Goal: Transaction & Acquisition: Book appointment/travel/reservation

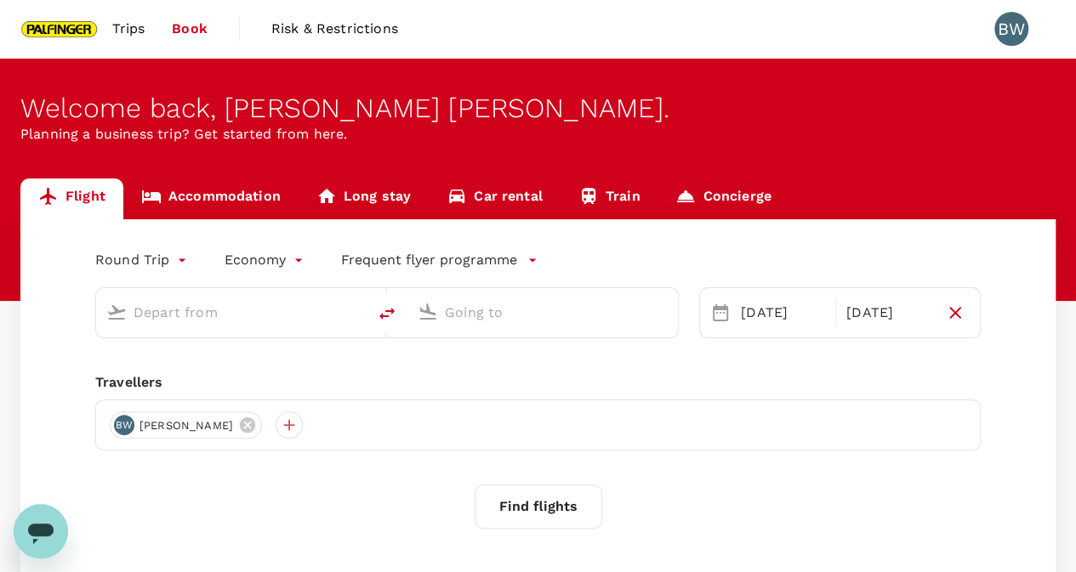
click at [190, 315] on input "text" at bounding box center [232, 312] width 197 height 26
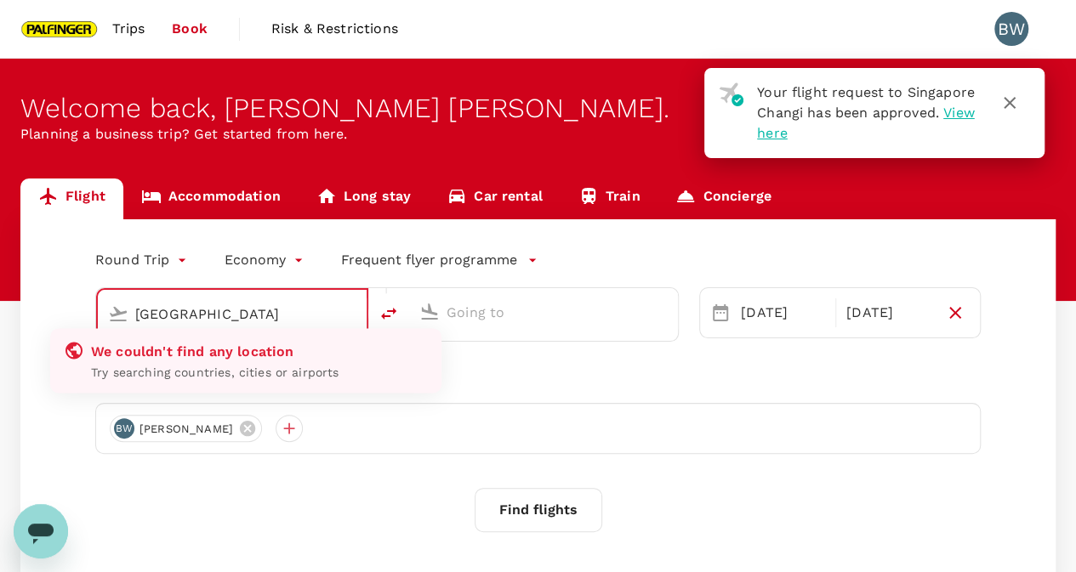
type input "Singapore Changi (SIN)"
type input "Suvarnabhumi Intl (BKK)"
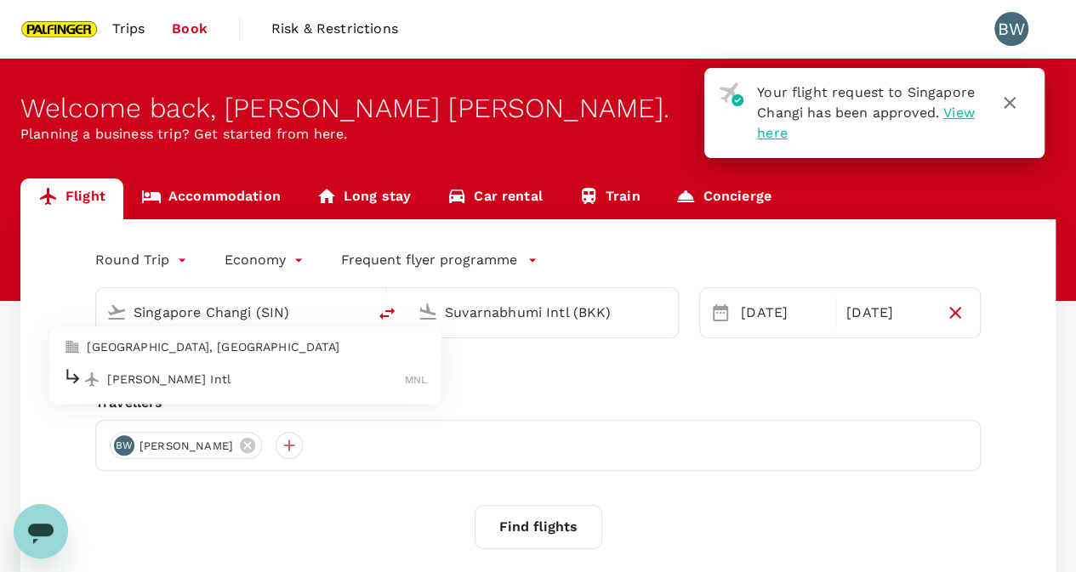
click at [196, 373] on p "[PERSON_NAME] Intl" at bounding box center [256, 379] width 298 height 17
type input "[PERSON_NAME] Intl (MNL)"
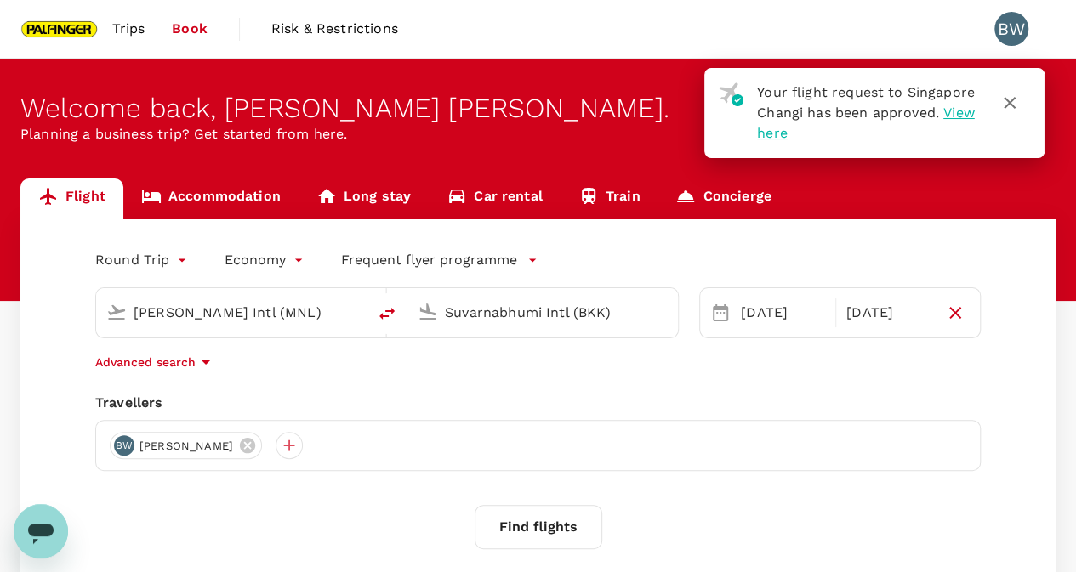
click at [529, 304] on input "Suvarnabhumi Intl (BKK)" at bounding box center [543, 312] width 197 height 26
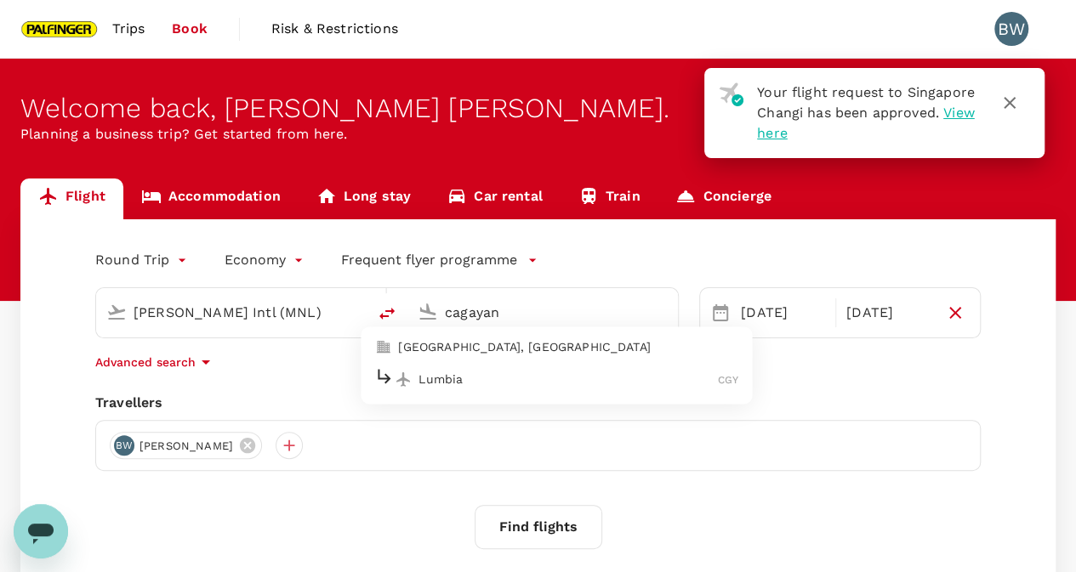
click at [442, 387] on div "Lumbia CGY" at bounding box center [556, 380] width 364 height 26
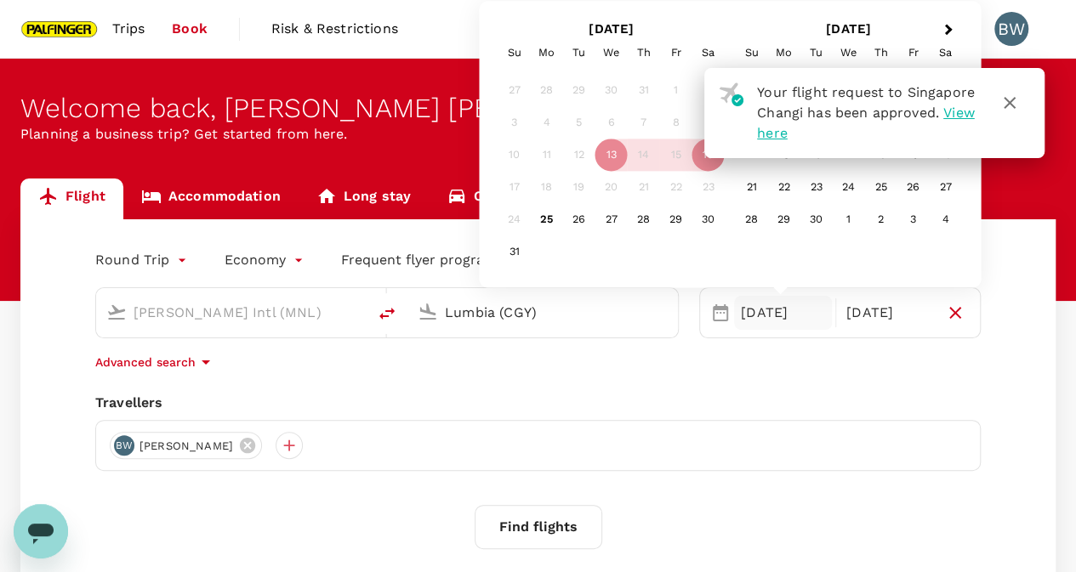
type input "Lumbia (CGY)"
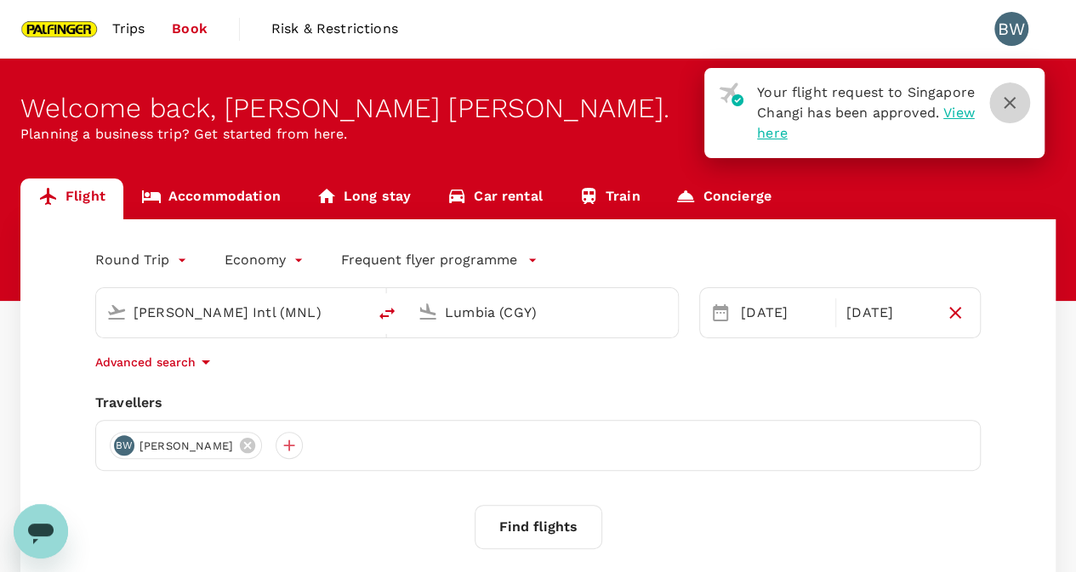
click at [1009, 99] on icon "button" at bounding box center [1009, 103] width 20 height 20
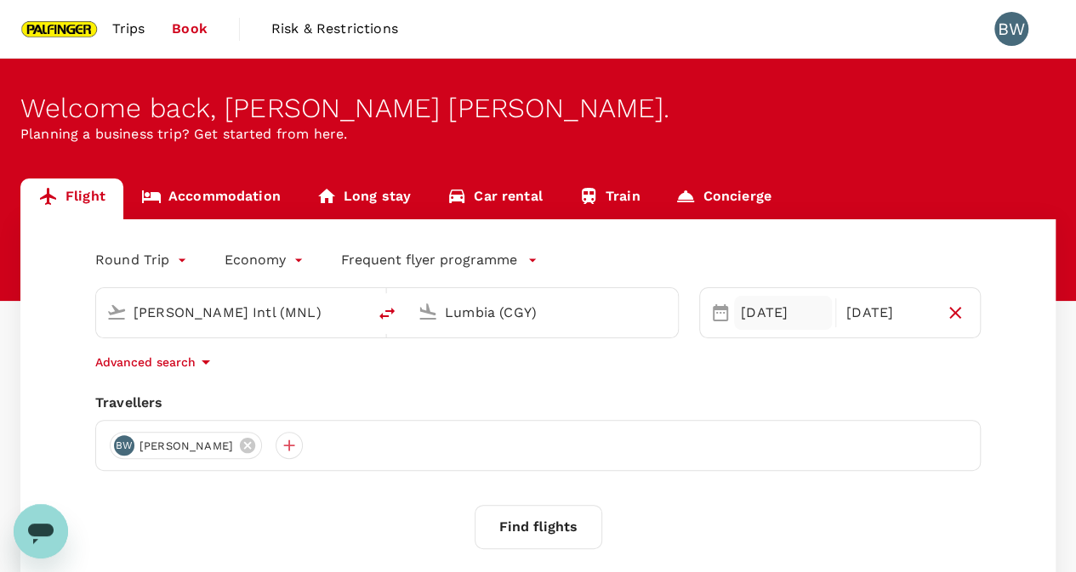
click at [782, 314] on div "[DATE]" at bounding box center [783, 313] width 98 height 34
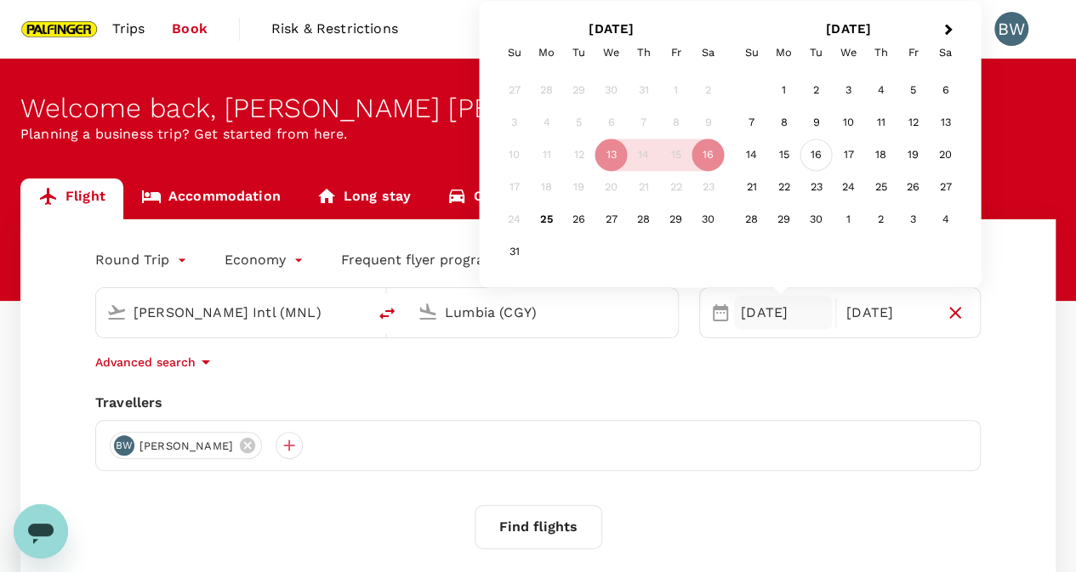
click at [821, 156] on div "16" at bounding box center [816, 155] width 32 height 32
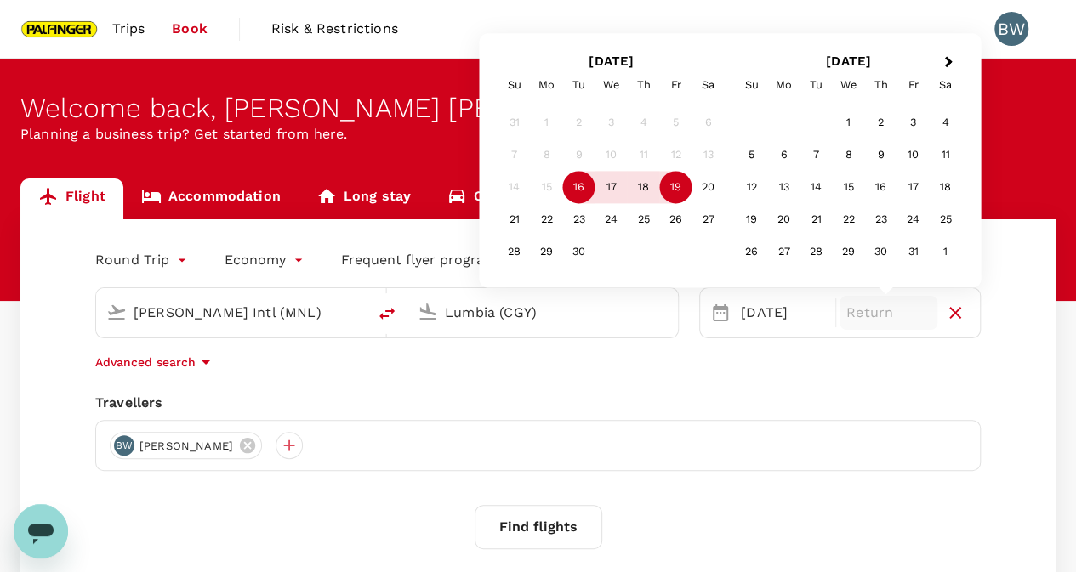
click at [675, 186] on div "19" at bounding box center [676, 188] width 32 height 32
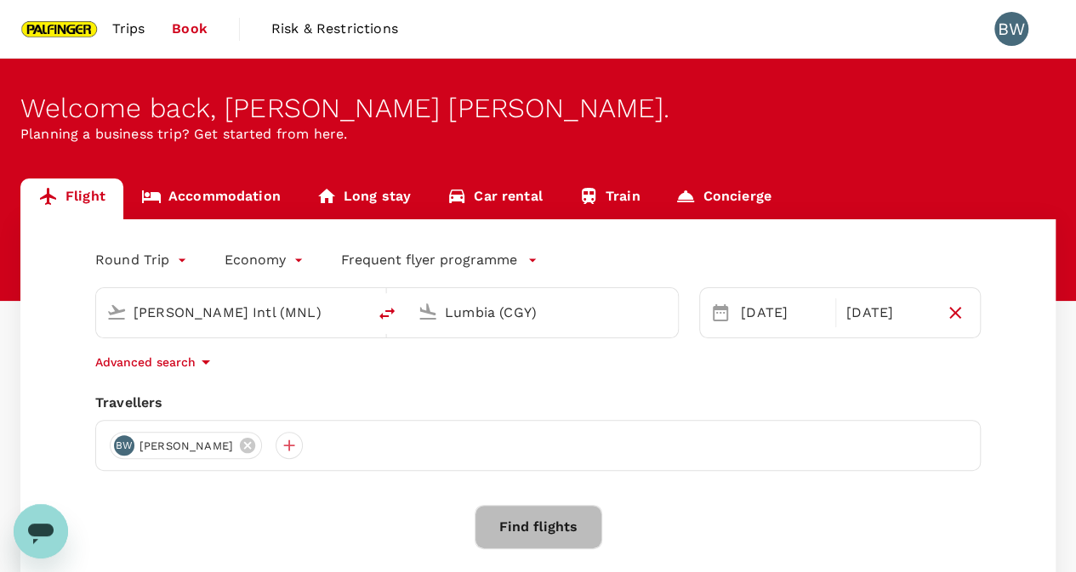
click at [505, 514] on button "Find flights" at bounding box center [539, 527] width 128 height 44
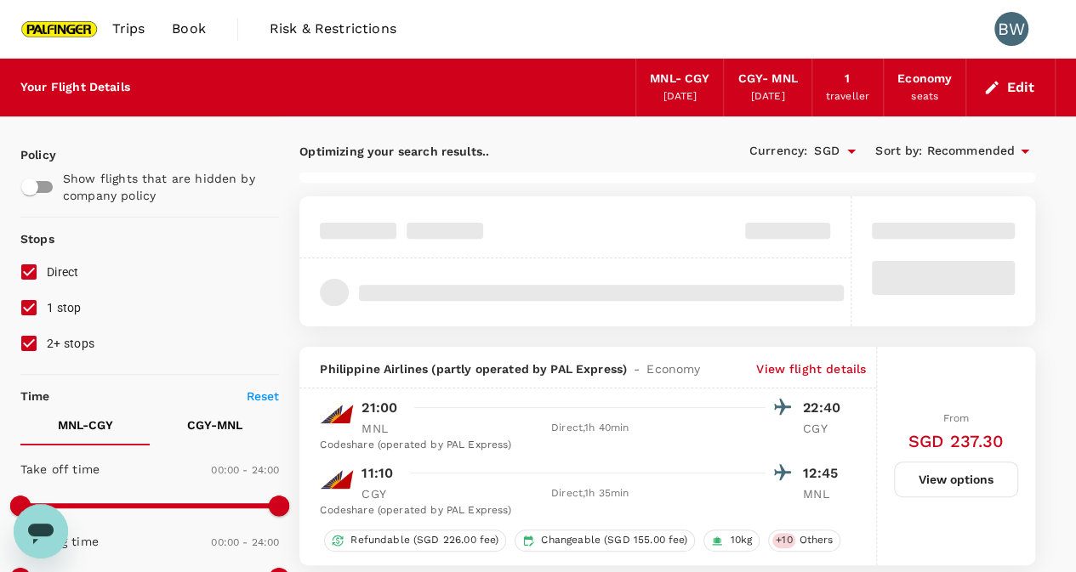
type input "390"
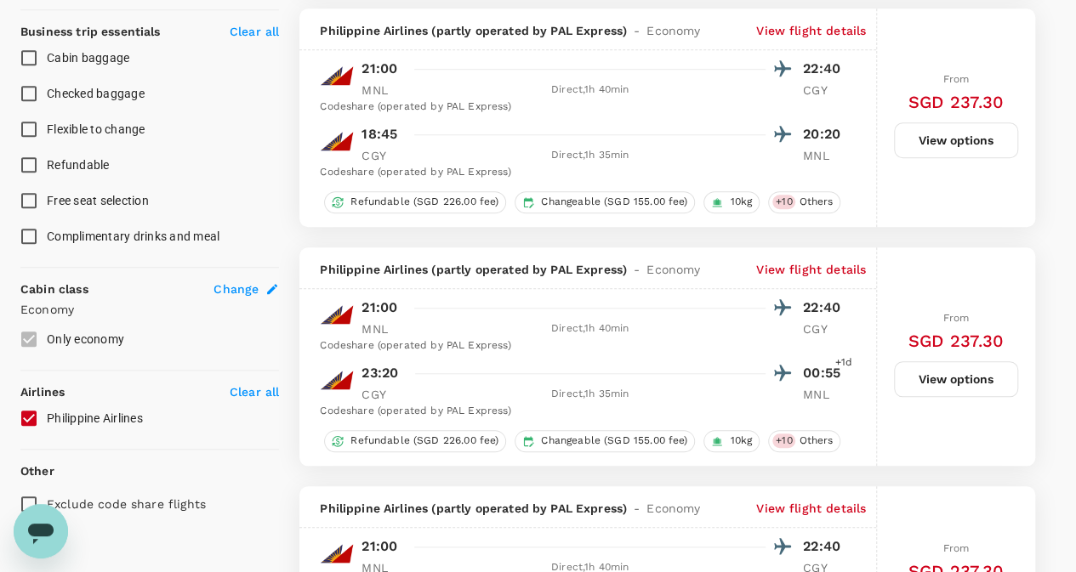
scroll to position [780, 0]
